Goal: Task Accomplishment & Management: Use online tool/utility

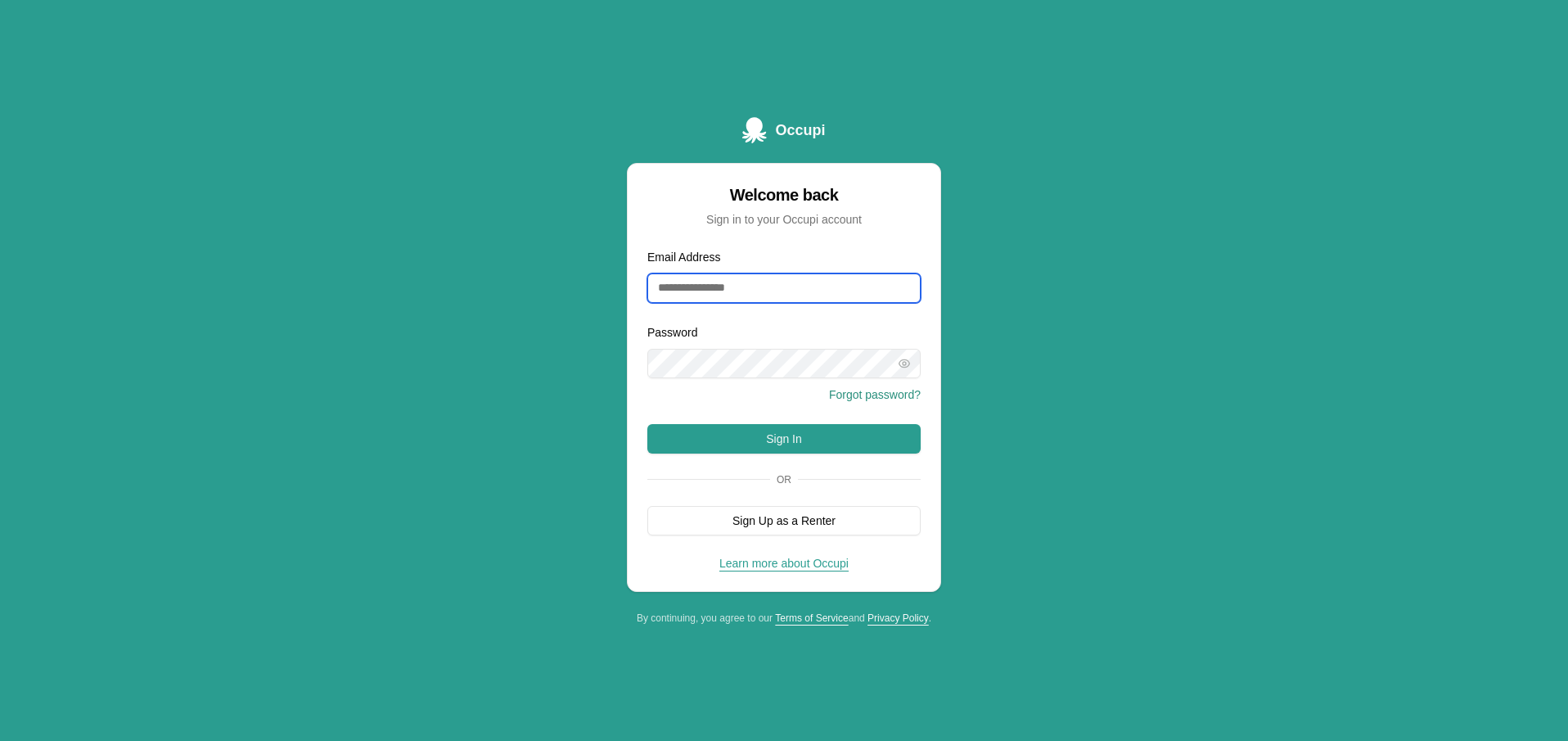
click at [885, 293] on input "Email Address" at bounding box center [784, 288] width 273 height 30
type input "**********"
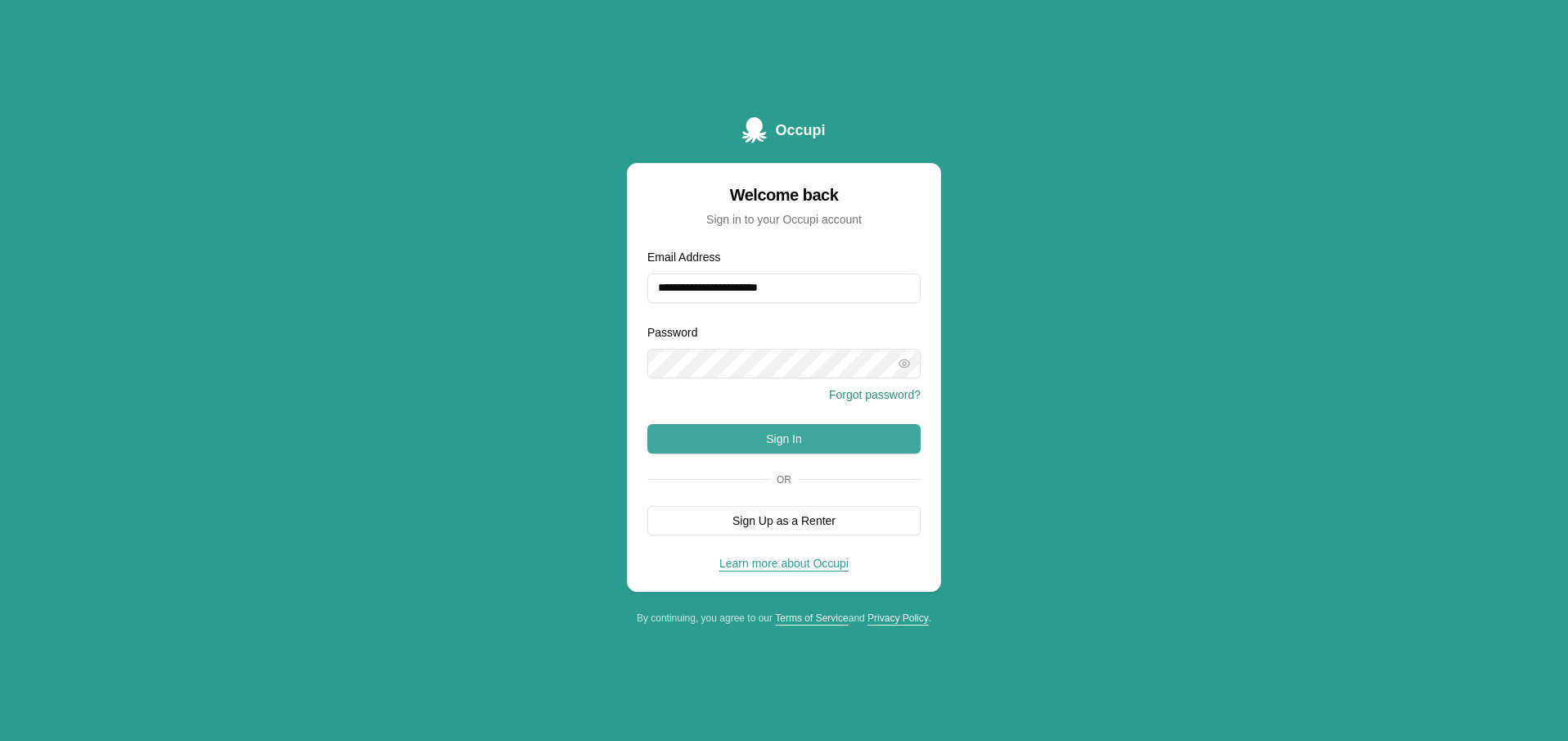
click at [782, 435] on button "Sign In" at bounding box center [784, 439] width 273 height 30
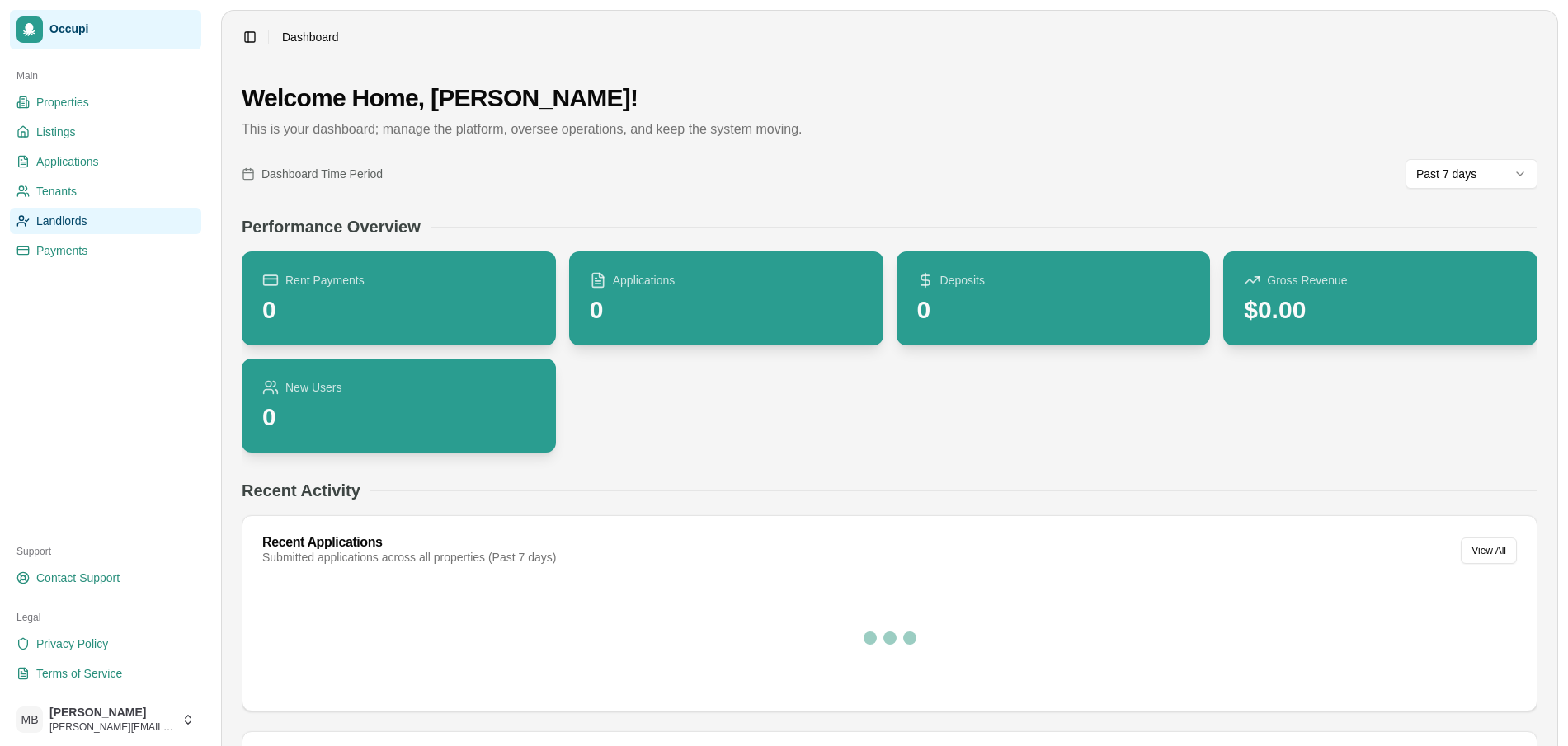
click at [84, 228] on span "Landlords" at bounding box center [61, 221] width 51 height 17
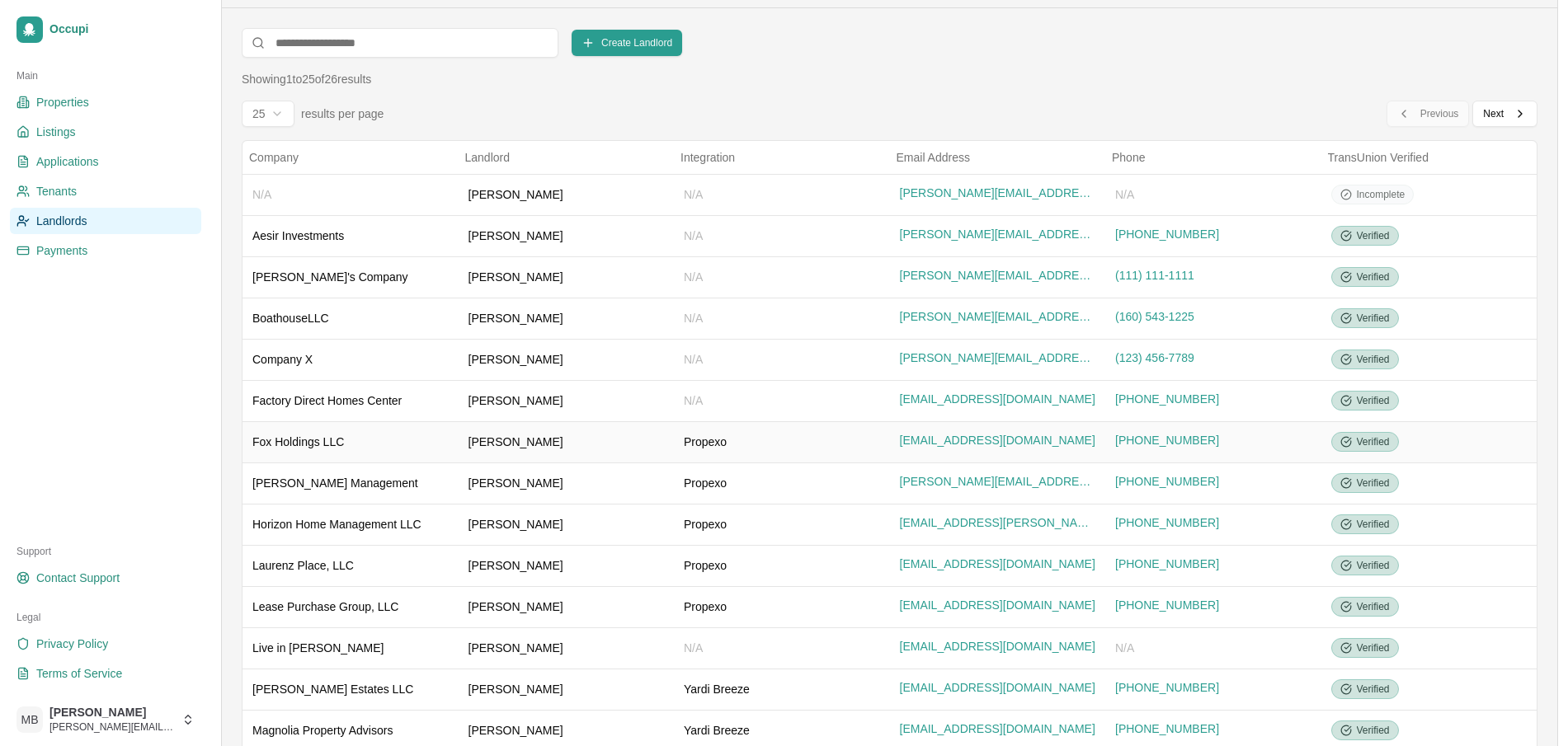
scroll to position [98, 0]
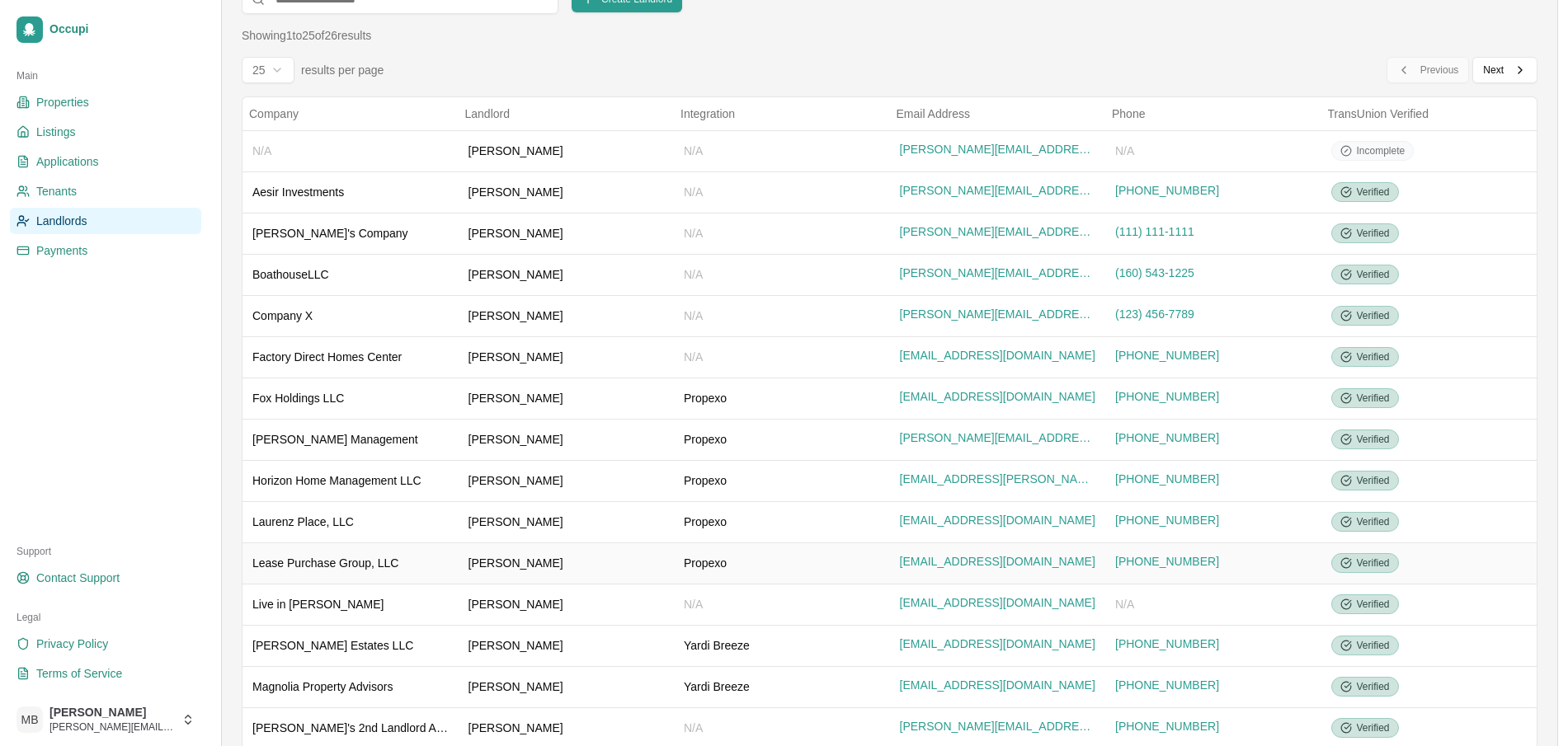
click at [617, 552] on td "Trudy Childers" at bounding box center [566, 563] width 217 height 41
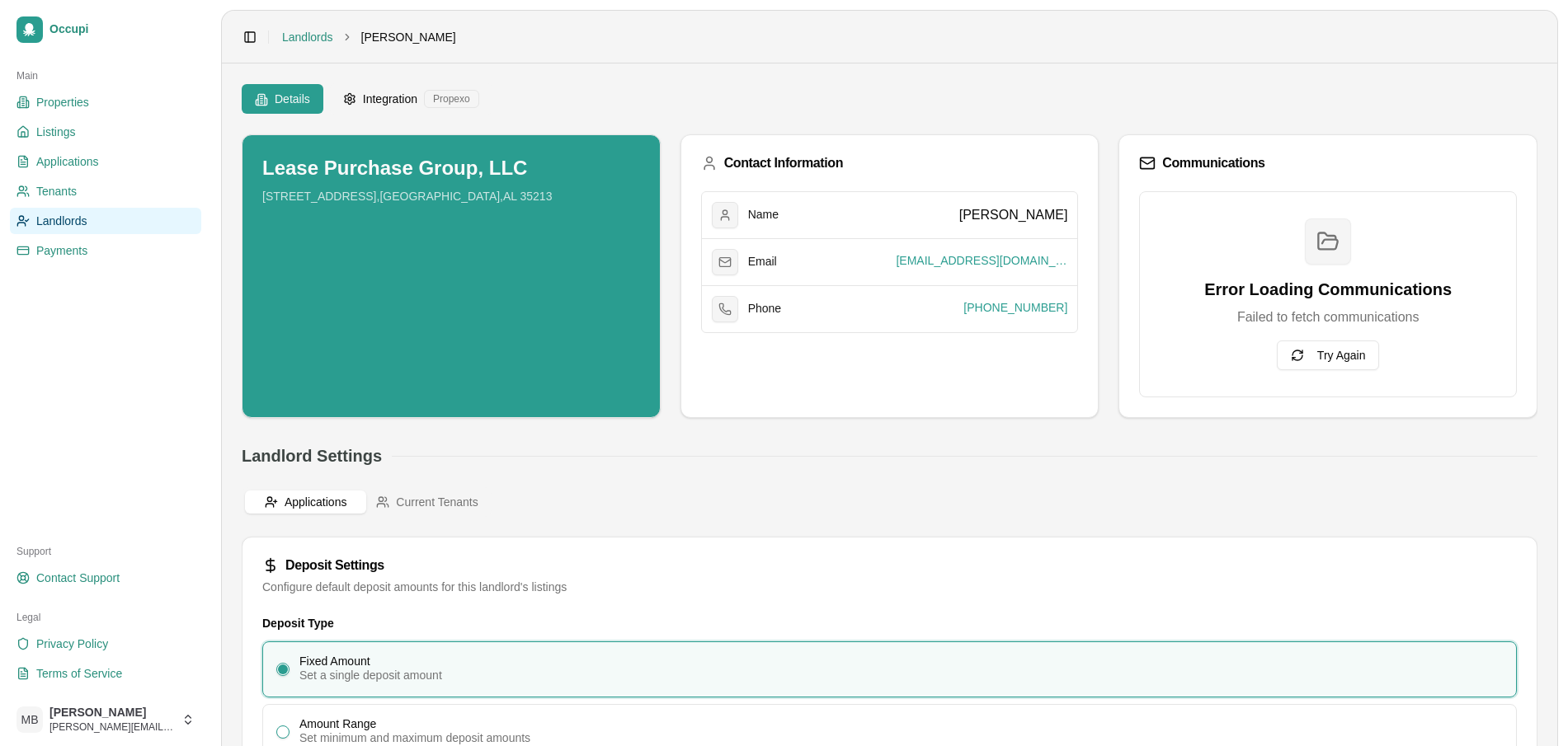
click at [385, 95] on span "Integration" at bounding box center [389, 99] width 55 height 17
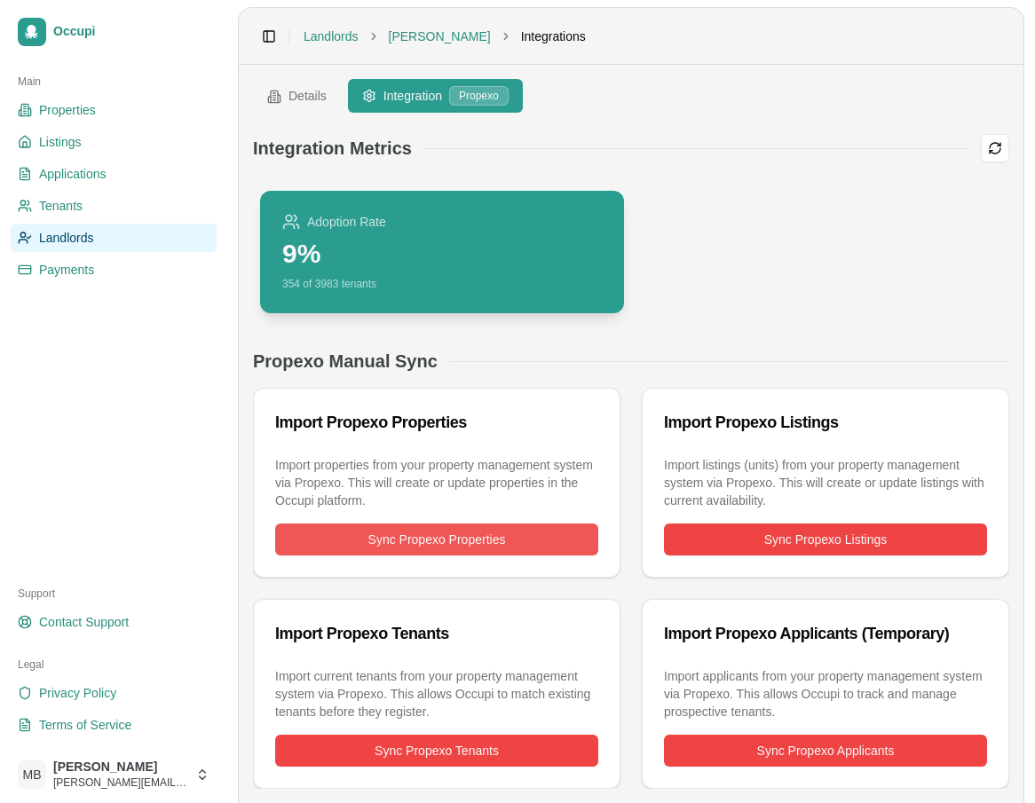
scroll to position [4, 0]
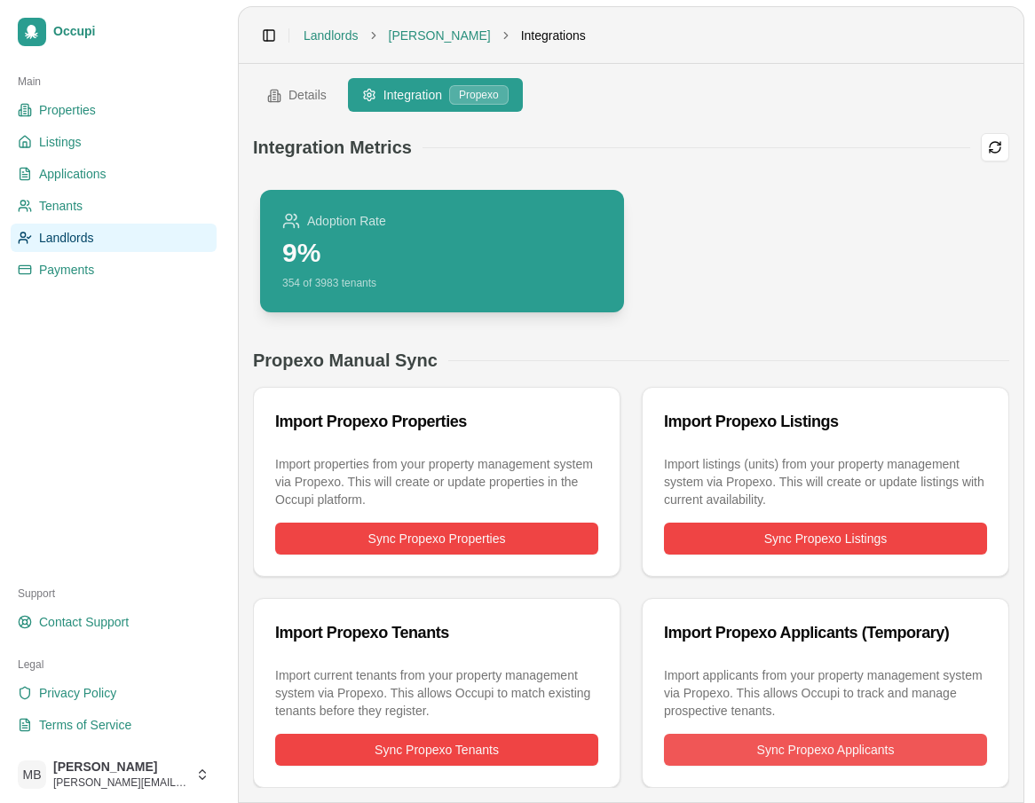
click at [815, 753] on button "Sync Propexo Applicants" at bounding box center [825, 750] width 323 height 32
